Goal: Answer question/provide support: Participate in discussion

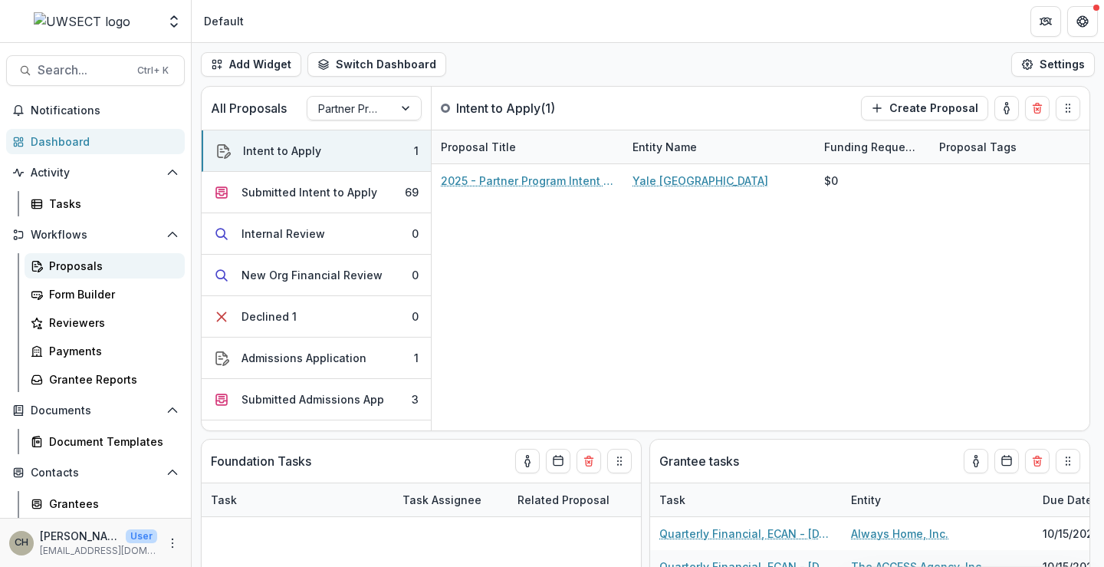
click at [71, 267] on div "Proposals" at bounding box center [110, 266] width 123 height 16
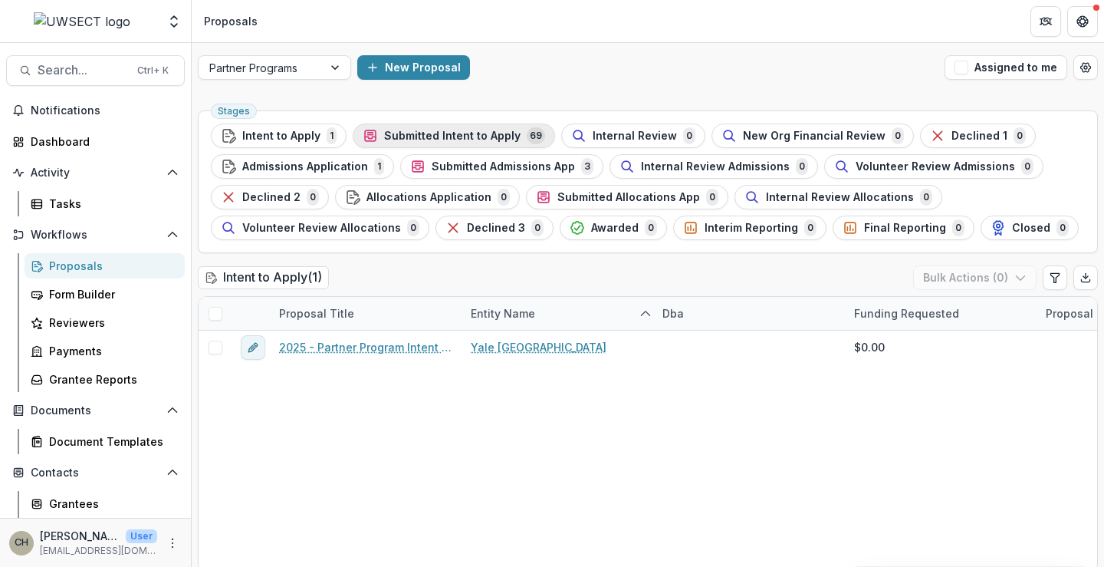
click at [420, 136] on span "Submitted Intent to Apply" at bounding box center [452, 136] width 136 height 13
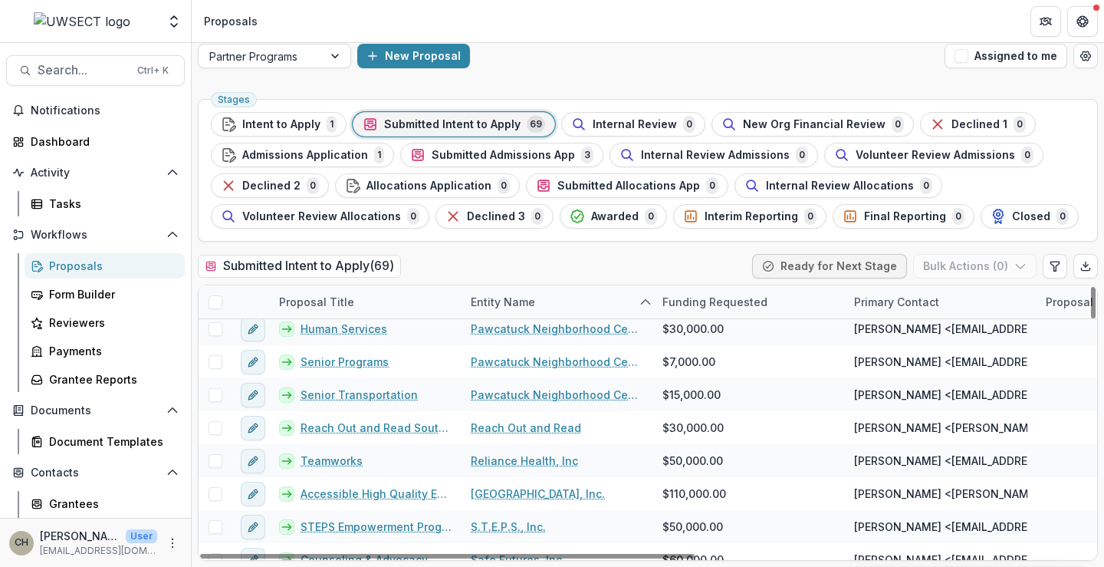
scroll to position [1380, 0]
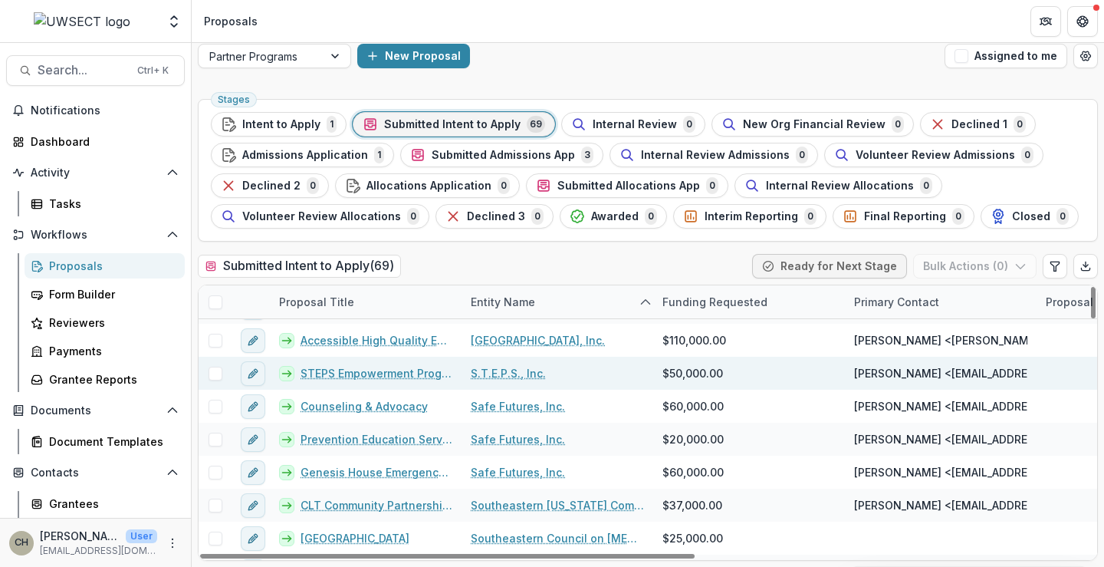
click at [409, 373] on link "STEPS Empowerment Programming" at bounding box center [377, 373] width 152 height 16
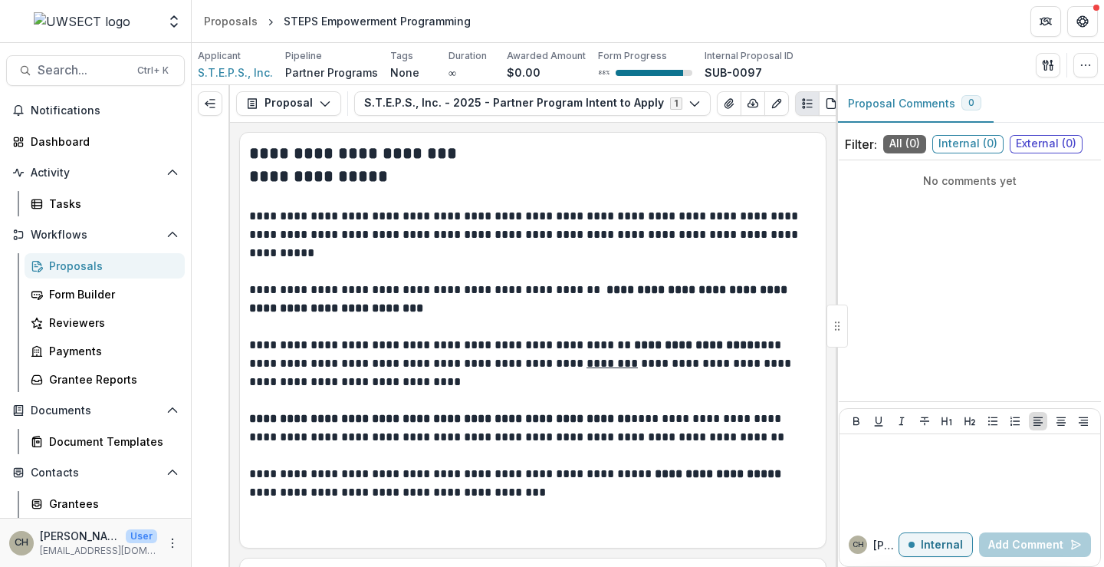
click at [1041, 140] on span "External ( 0 )" at bounding box center [1046, 144] width 73 height 18
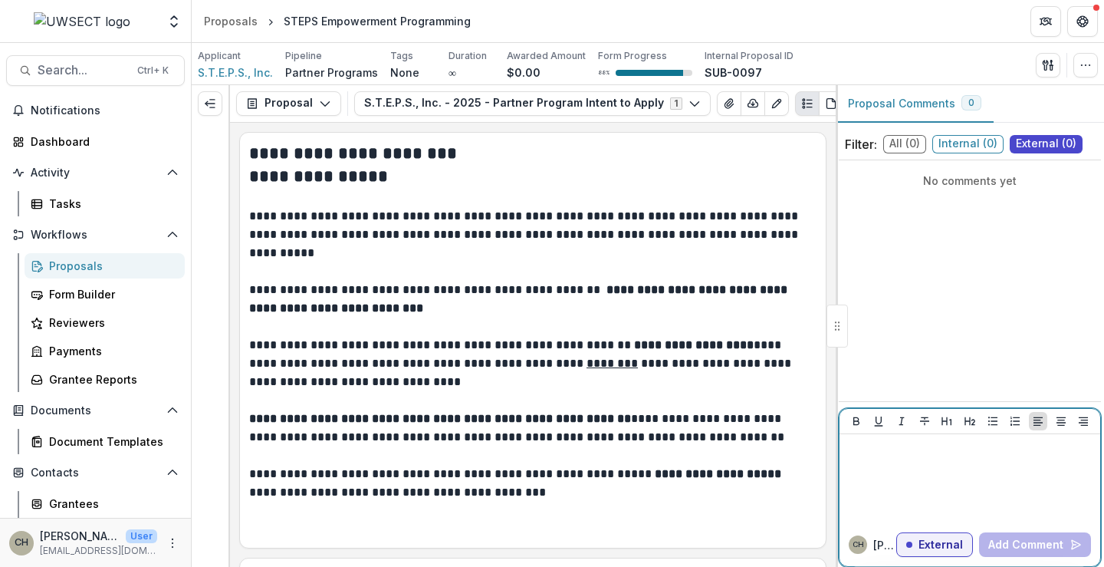
click at [884, 467] on div at bounding box center [970, 478] width 248 height 77
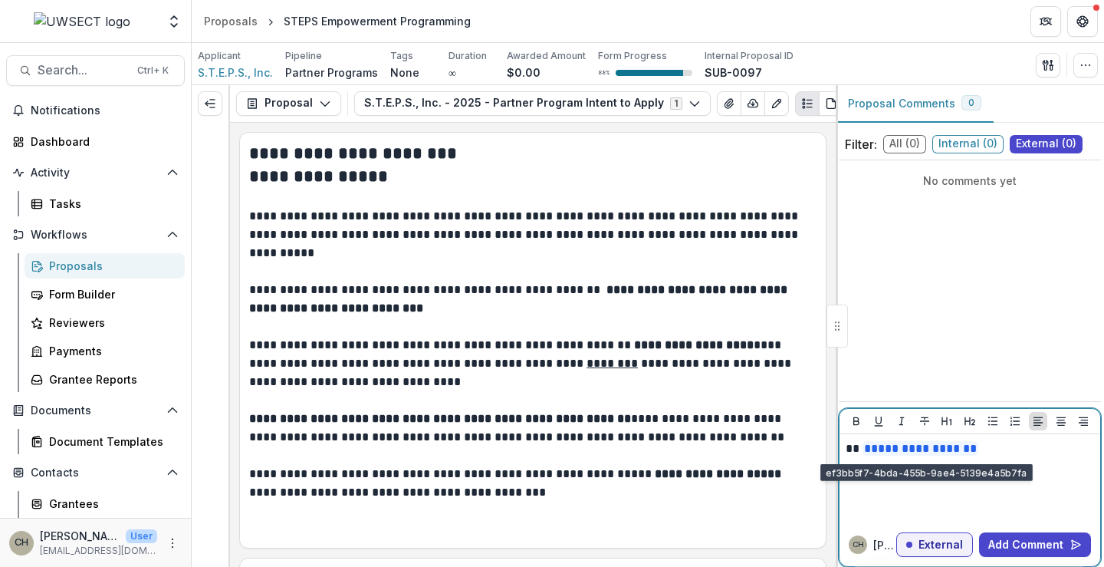
click at [856, 449] on p "**********" at bounding box center [970, 448] width 248 height 17
click at [995, 447] on p "**********" at bounding box center [970, 448] width 248 height 17
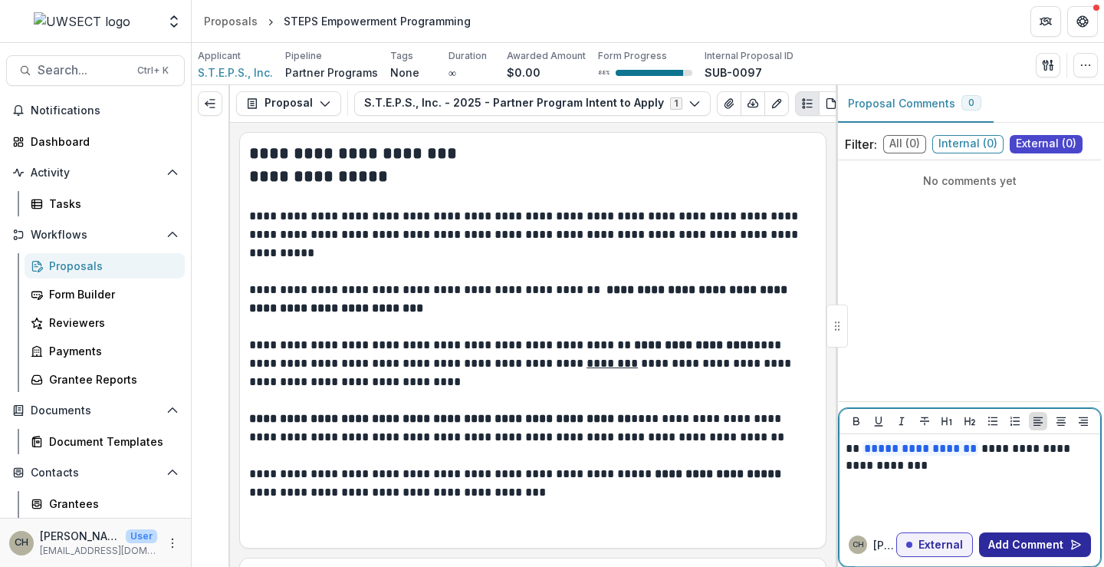
click at [999, 543] on button "Add Comment" at bounding box center [1035, 544] width 112 height 25
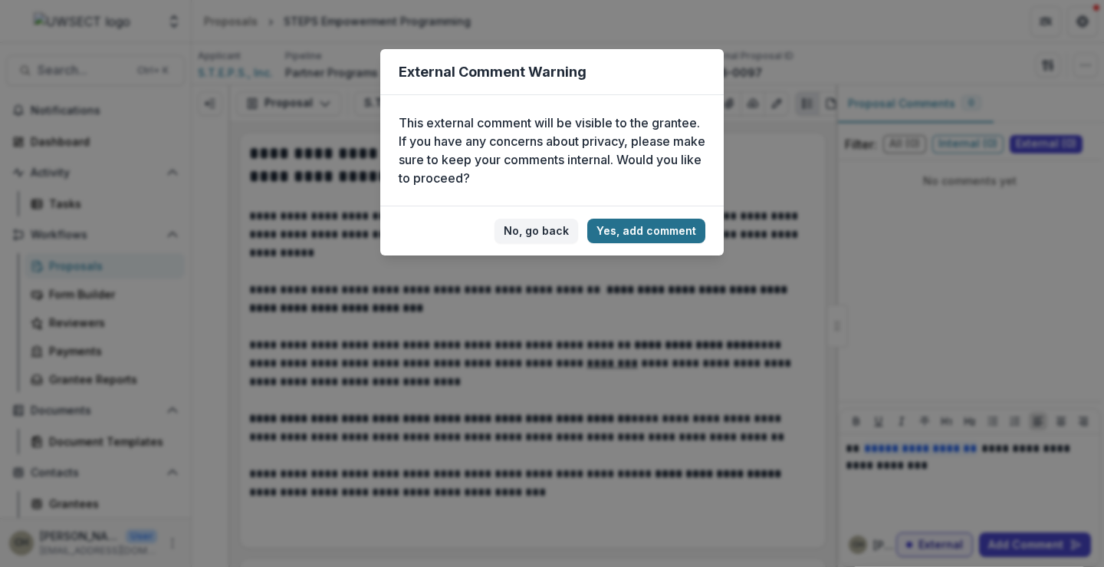
click at [635, 230] on button "Yes, add comment" at bounding box center [646, 231] width 118 height 25
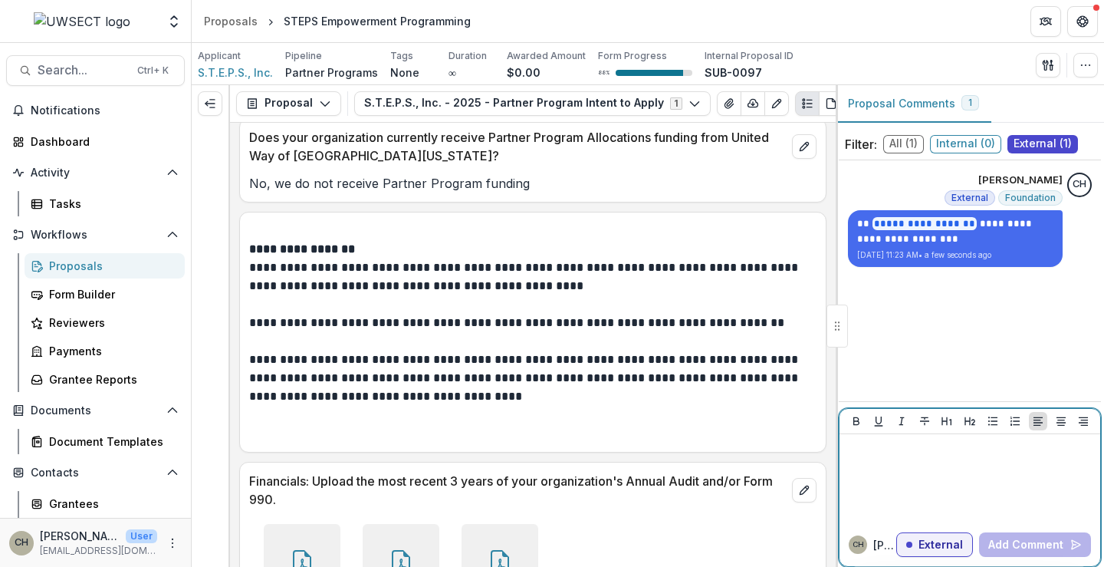
scroll to position [1347, 0]
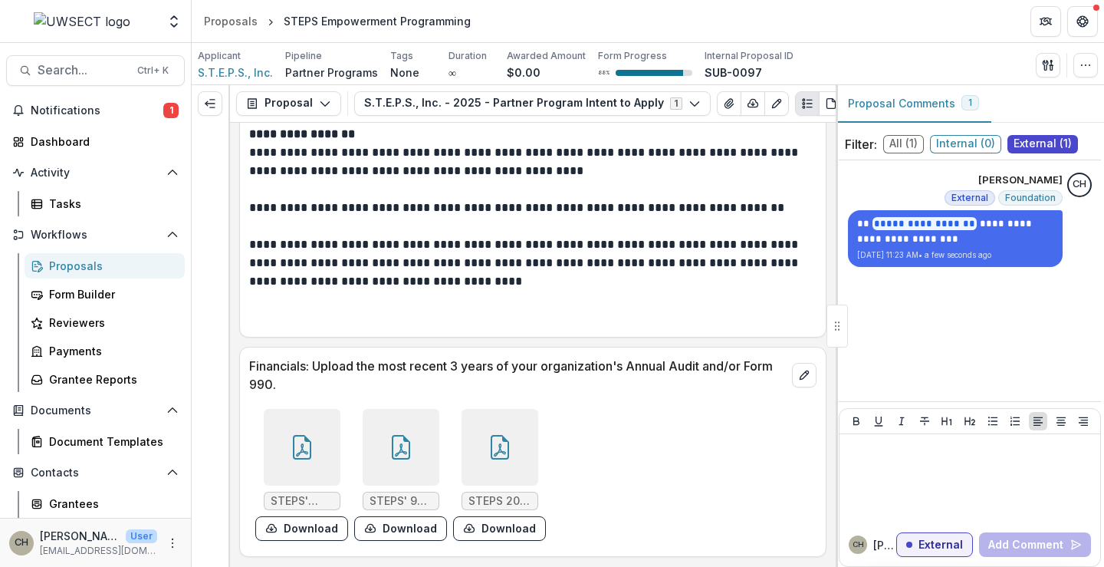
click at [487, 501] on span "STEPS 2021 990 Final.pdf" at bounding box center [500, 501] width 63 height 13
click at [495, 528] on button "Download" at bounding box center [499, 528] width 93 height 25
click at [406, 531] on button "Download" at bounding box center [400, 528] width 93 height 25
click at [333, 530] on button "Download" at bounding box center [301, 528] width 93 height 25
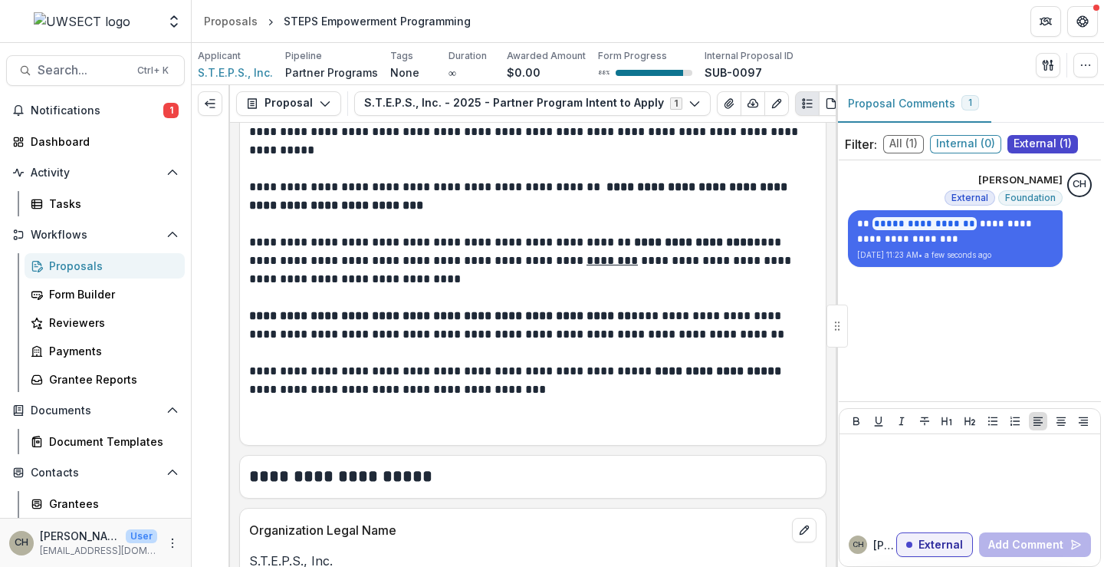
scroll to position [0, 0]
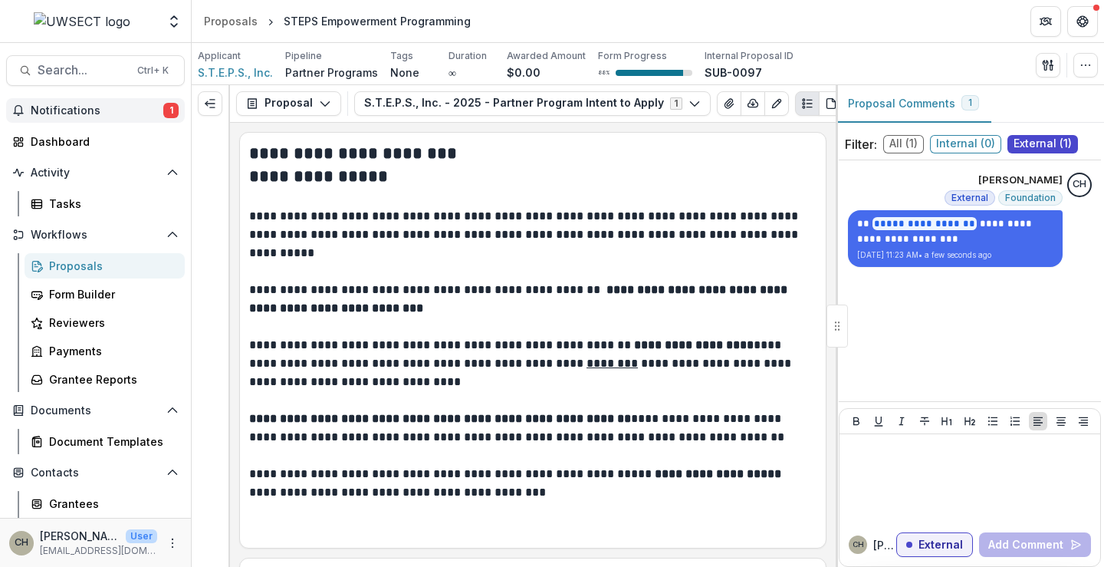
click at [61, 103] on button "Notifications 1" at bounding box center [95, 110] width 179 height 25
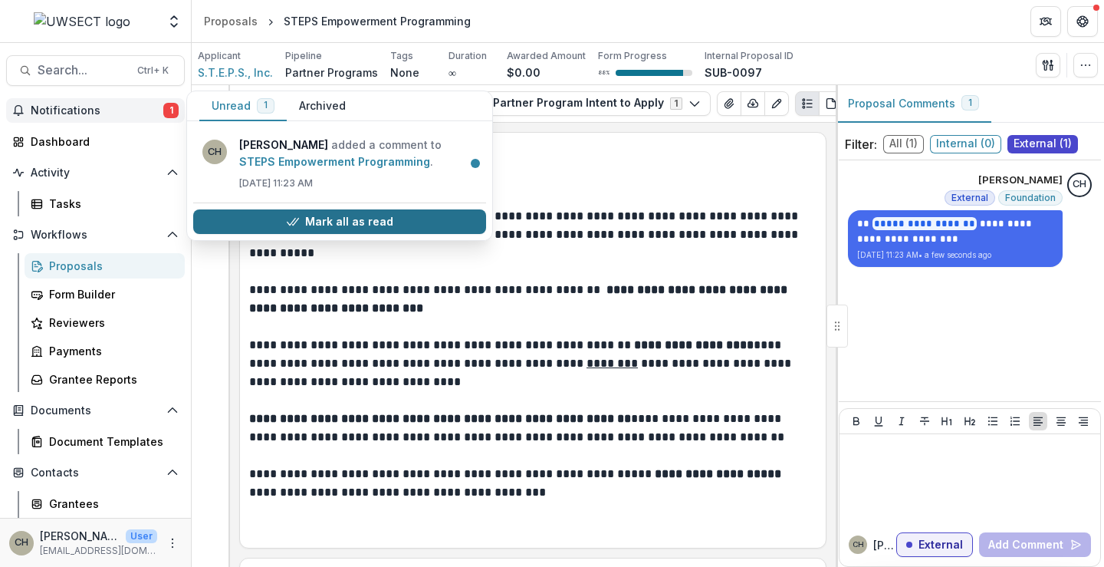
click at [382, 222] on button "Mark all as read" at bounding box center [339, 221] width 293 height 25
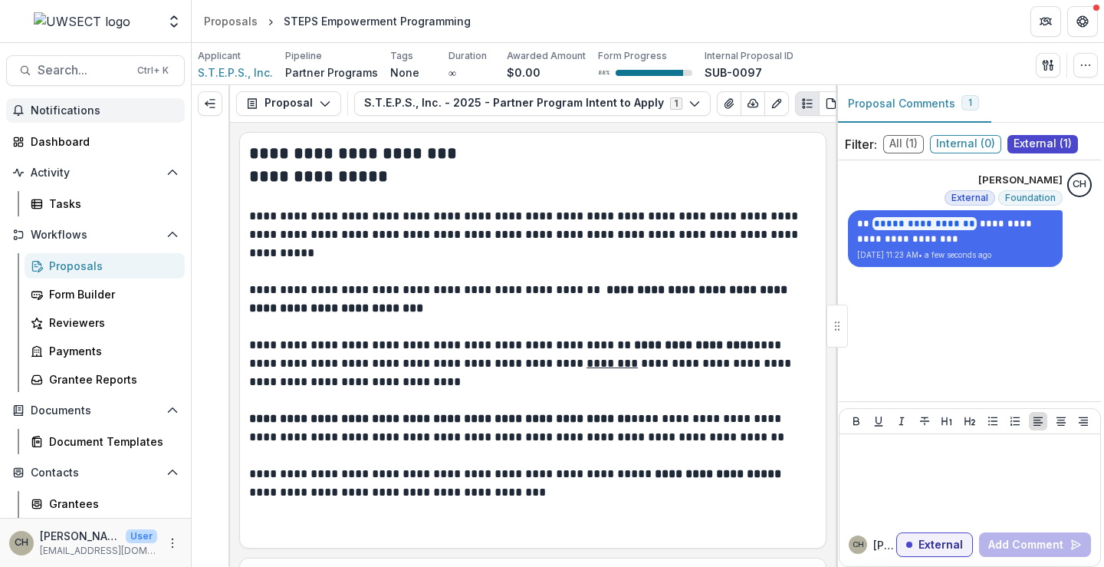
click at [643, 268] on p at bounding box center [532, 271] width 567 height 18
click at [244, 25] on div "Proposals" at bounding box center [231, 21] width 54 height 16
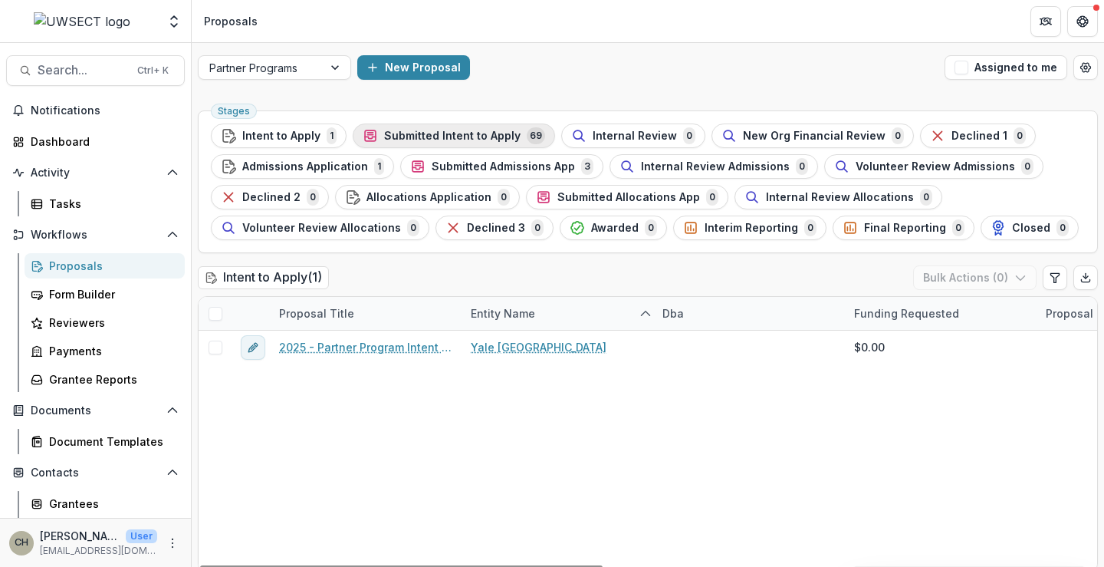
click at [413, 131] on span "Submitted Intent to Apply" at bounding box center [452, 136] width 136 height 13
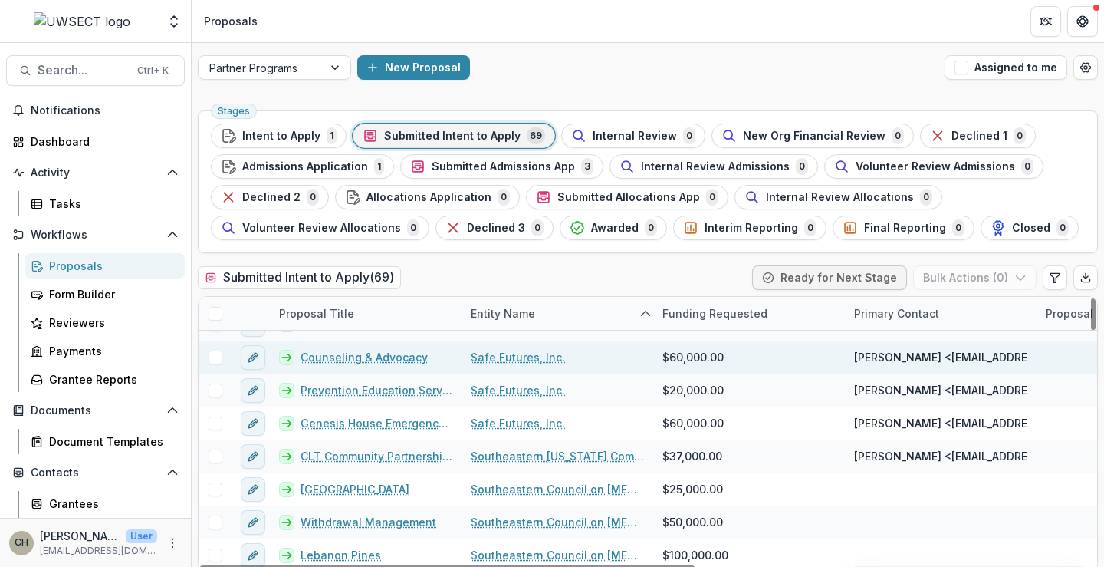
scroll to position [1457, 0]
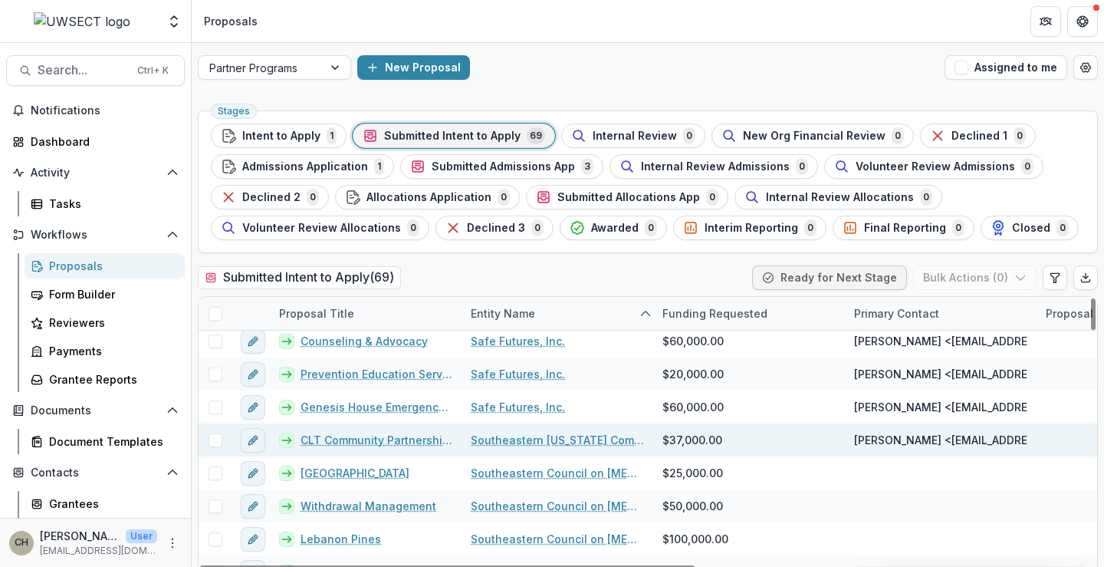
click at [392, 441] on link "CLT Community Partnerships" at bounding box center [377, 440] width 152 height 16
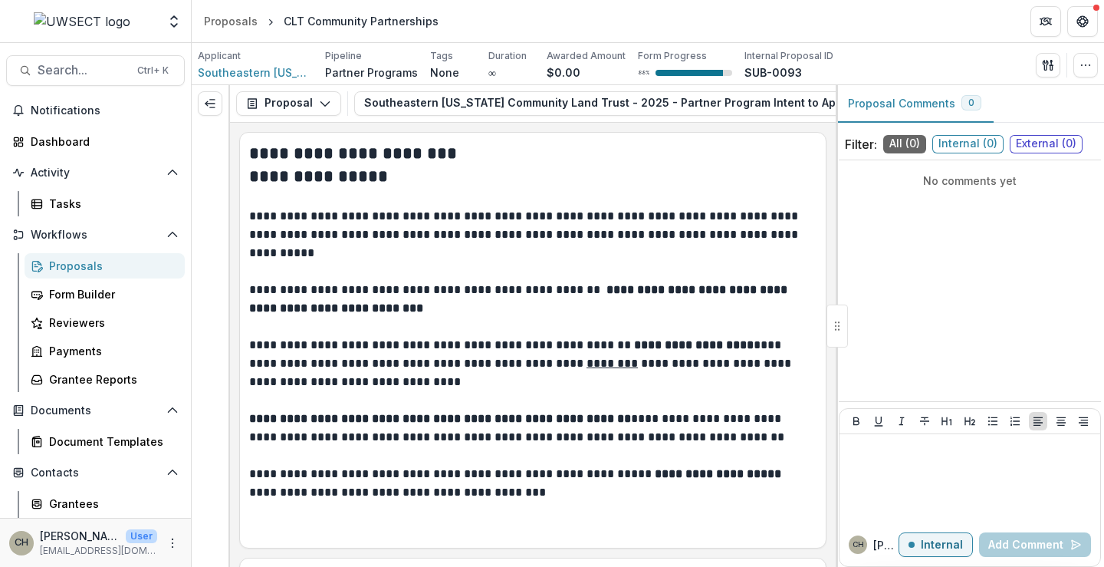
click at [1049, 145] on span "External ( 0 )" at bounding box center [1046, 144] width 73 height 18
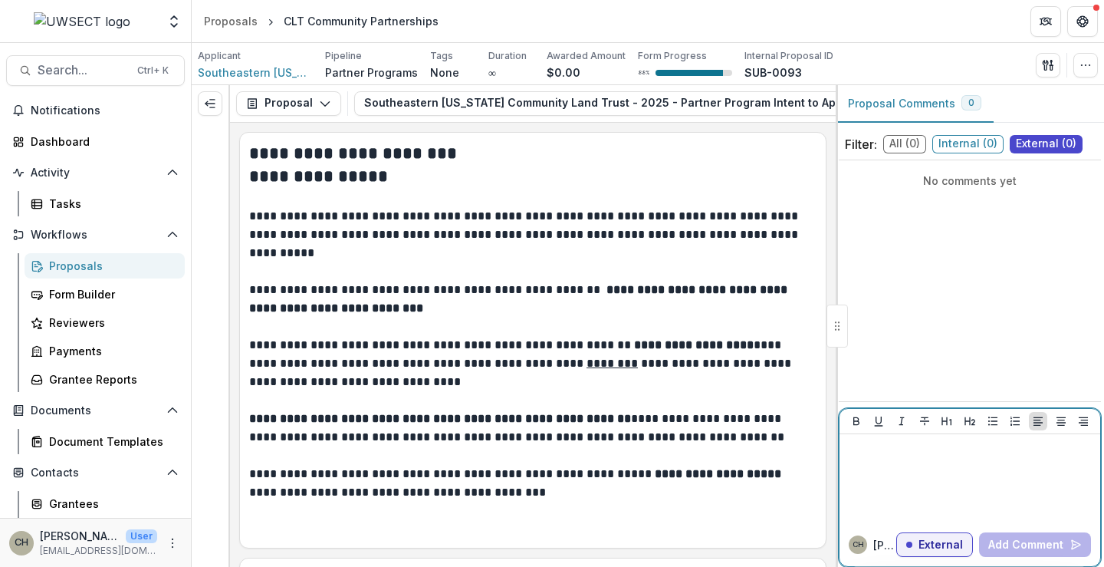
click at [887, 471] on div at bounding box center [970, 478] width 248 height 77
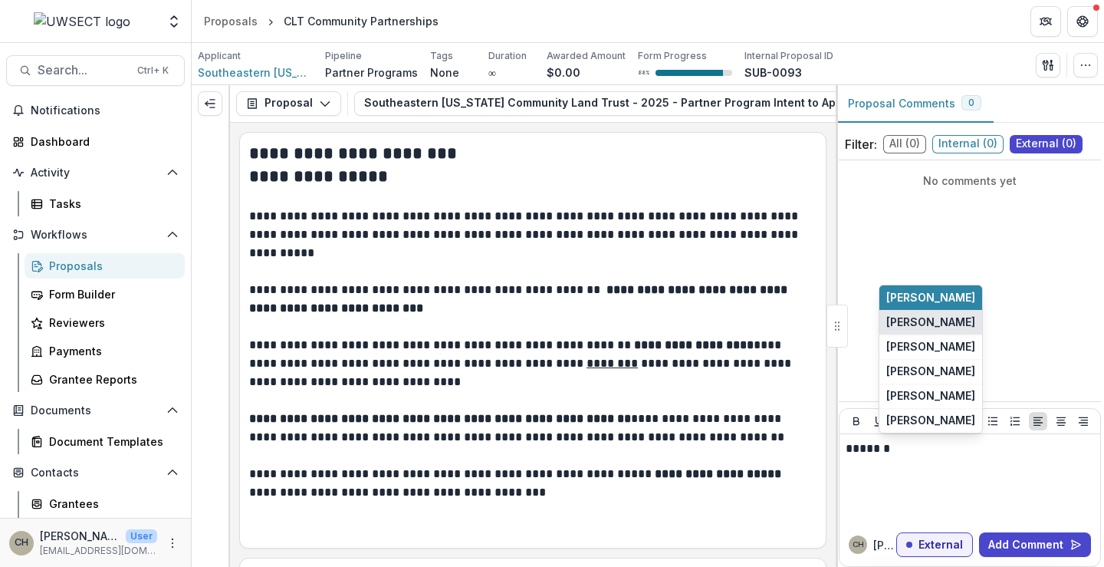
click at [930, 321] on button "[PERSON_NAME]" at bounding box center [931, 322] width 103 height 25
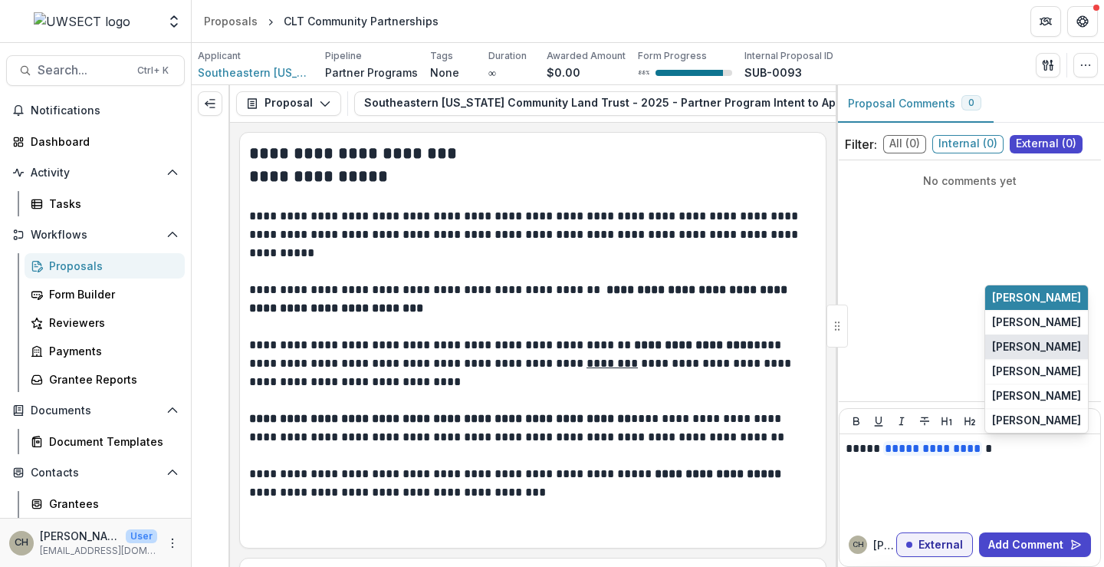
click at [1045, 344] on button "[PERSON_NAME]" at bounding box center [1036, 346] width 103 height 25
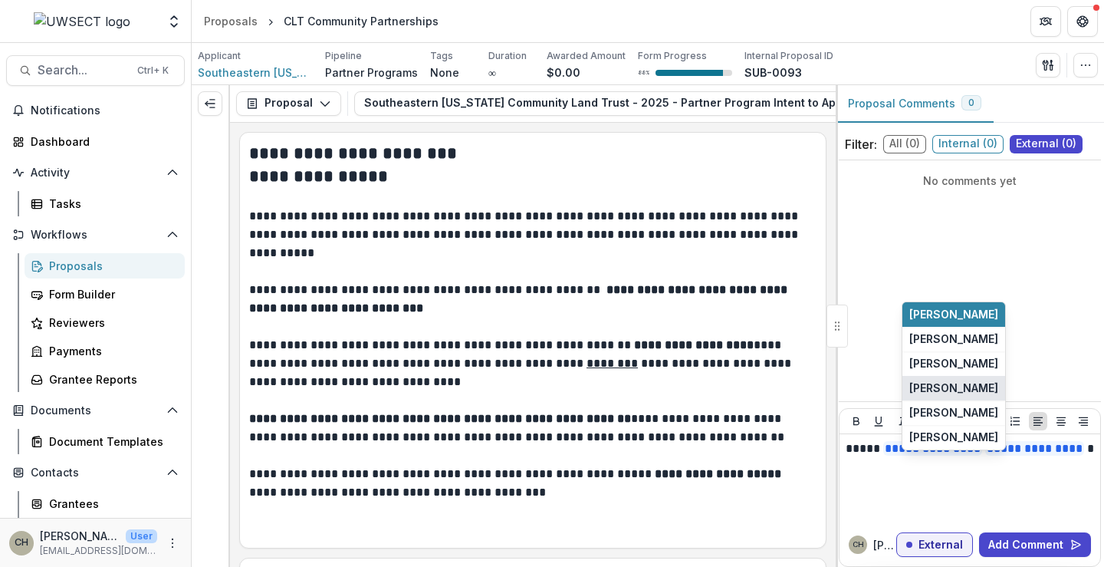
click at [973, 390] on button "[PERSON_NAME]" at bounding box center [954, 388] width 103 height 25
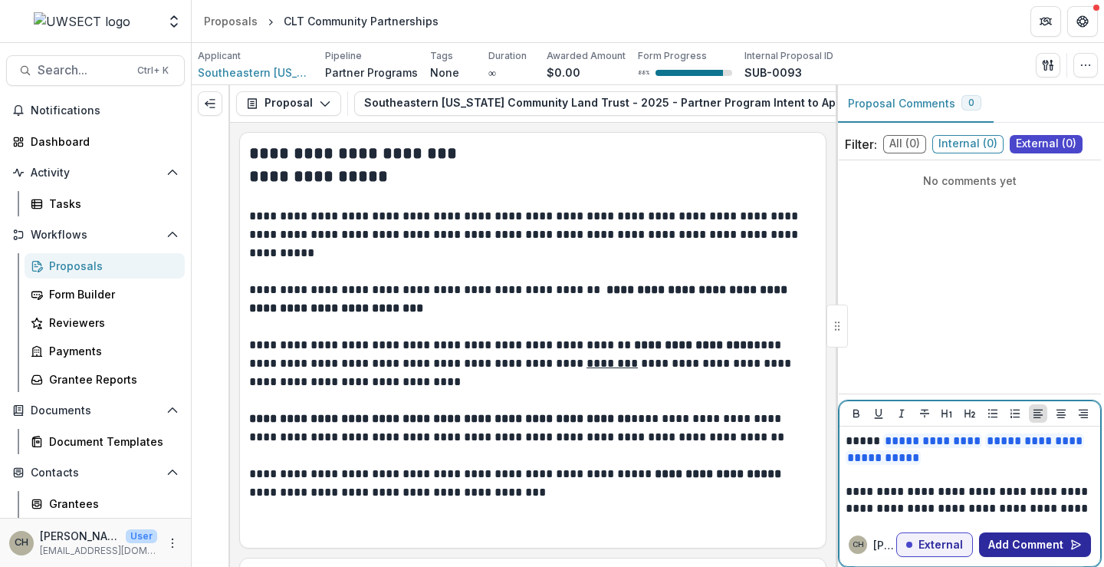
click at [1016, 540] on button "Add Comment" at bounding box center [1035, 544] width 112 height 25
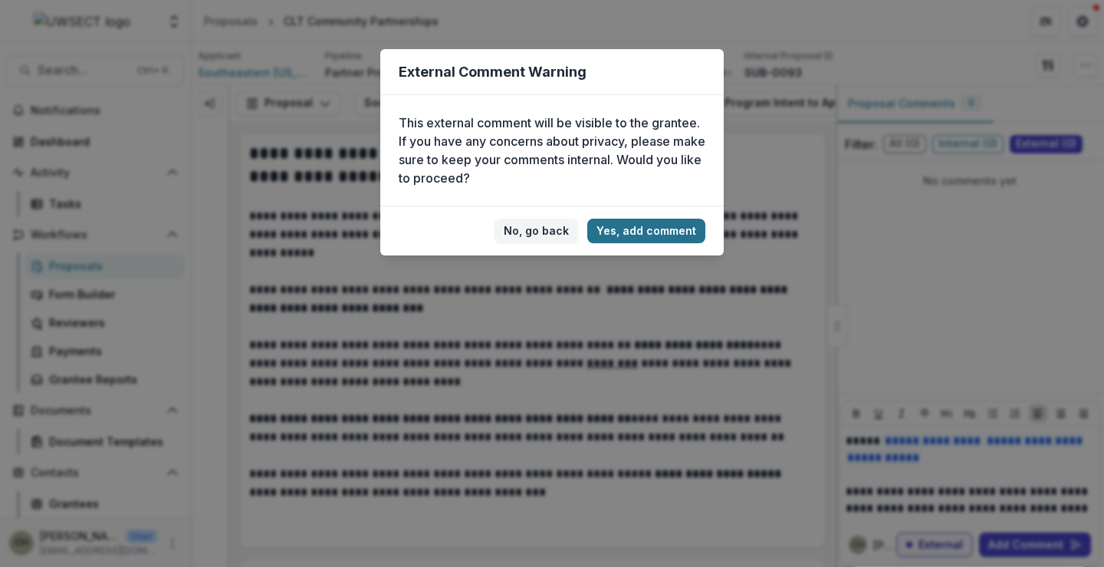
click at [685, 230] on button "Yes, add comment" at bounding box center [646, 231] width 118 height 25
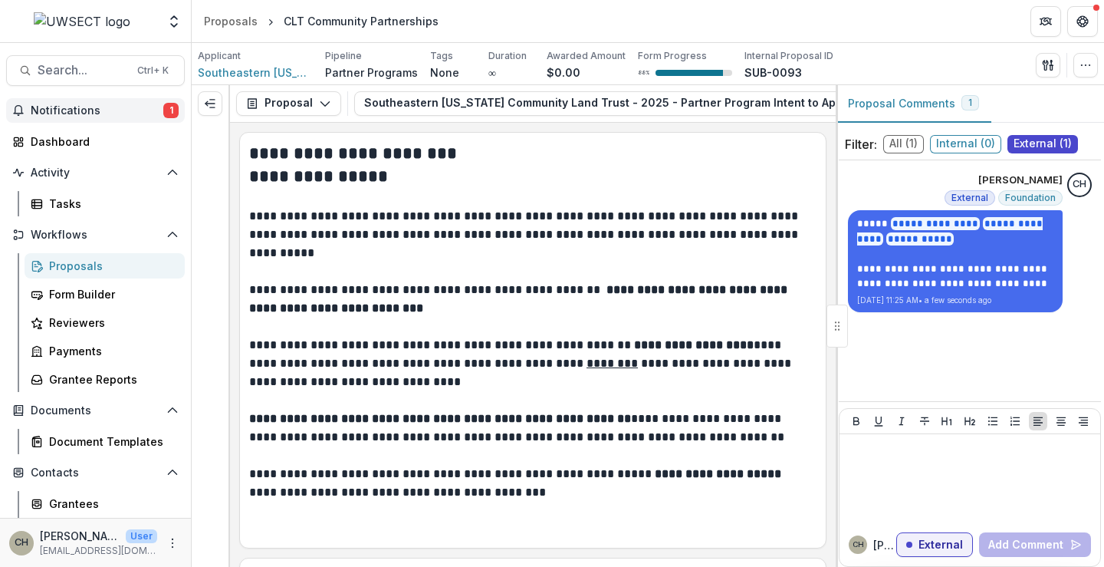
click at [93, 115] on span "Notifications" at bounding box center [97, 110] width 133 height 13
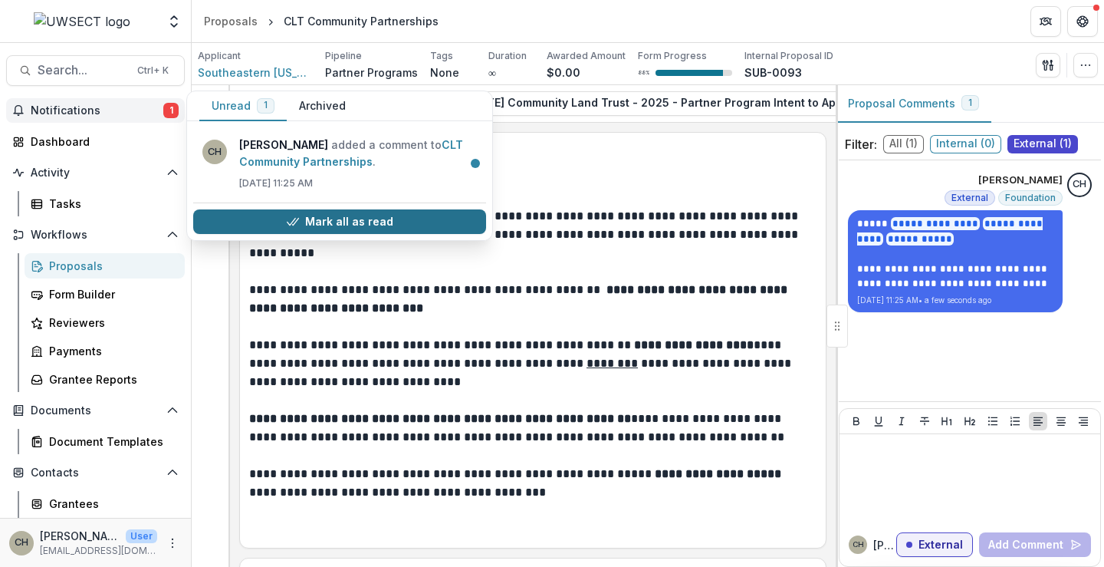
click at [265, 218] on button "Mark all as read" at bounding box center [339, 221] width 293 height 25
